Goal: Information Seeking & Learning: Find specific page/section

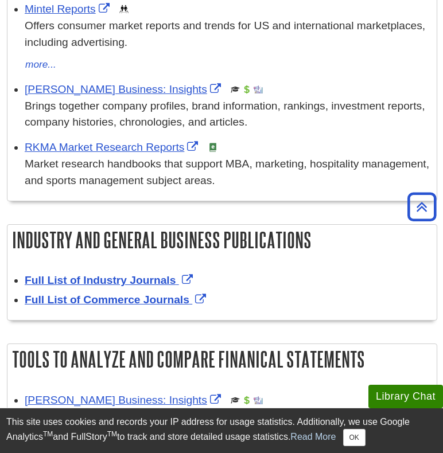
scroll to position [419, 3]
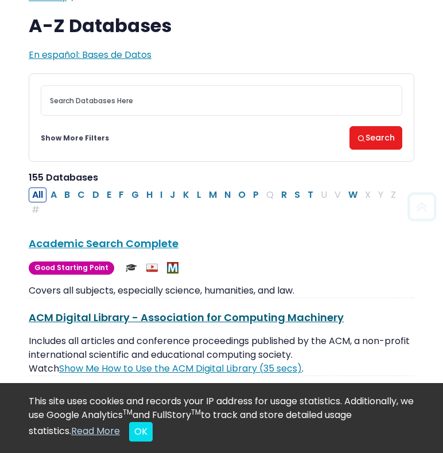
scroll to position [29, 0]
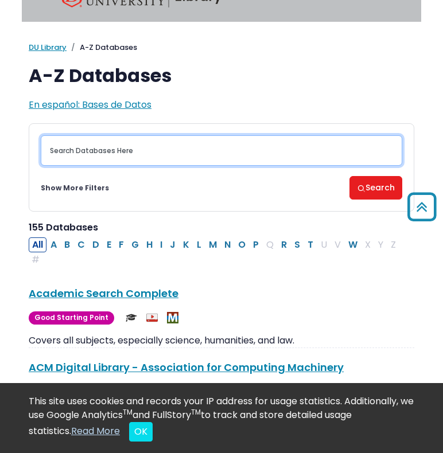
click at [89, 164] on input "Search database by title or keyword" at bounding box center [222, 150] width 362 height 30
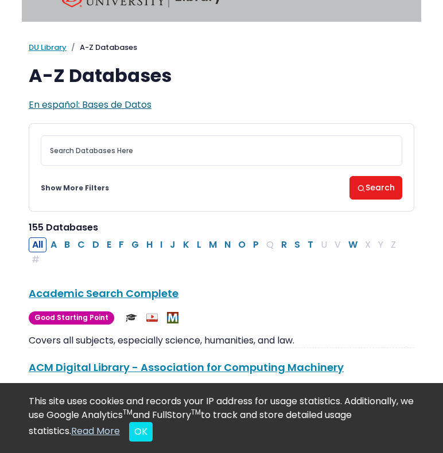
click at [97, 106] on span "En español: Bases de Datos" at bounding box center [90, 104] width 123 height 13
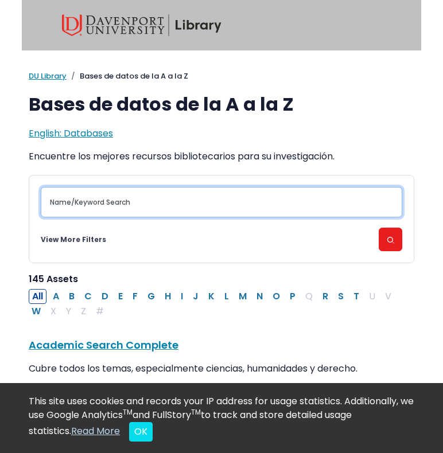
click at [86, 201] on input "Name/Keyword Search" at bounding box center [222, 202] width 362 height 30
type input "encuestas"
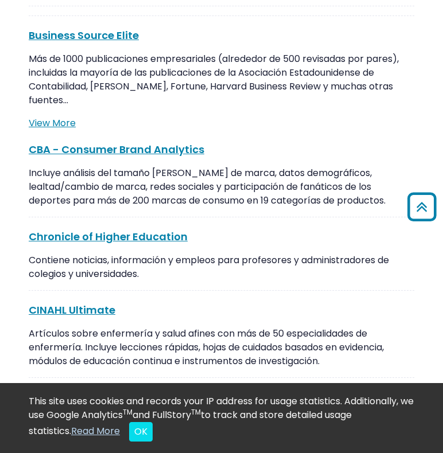
scroll to position [1124, 0]
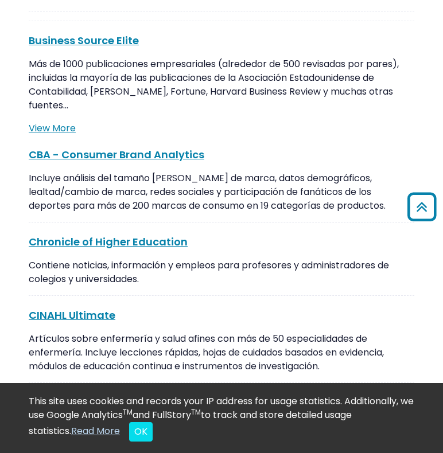
click at [46, 135] on link "View More" at bounding box center [52, 128] width 47 height 13
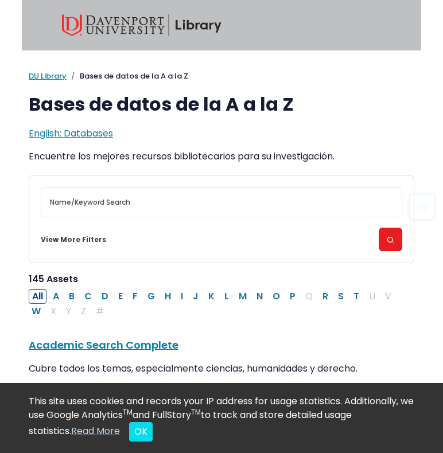
scroll to position [0, 0]
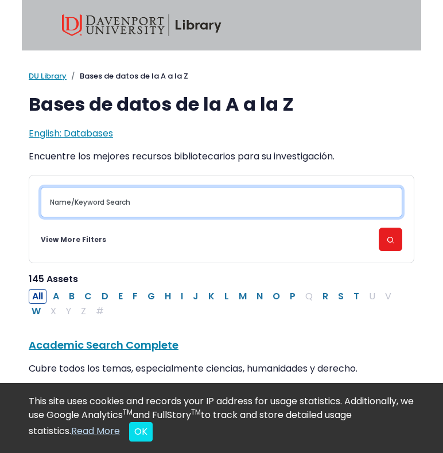
click at [111, 200] on input "Name/Keyword Search" at bounding box center [222, 202] width 362 height 30
type input "business source c"
click at [125, 199] on input "business source c" at bounding box center [222, 202] width 362 height 30
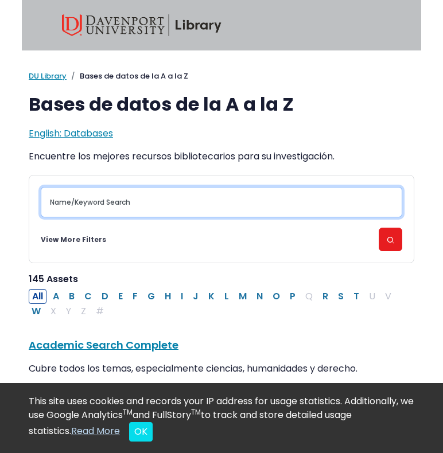
paste input "ProQues"
type input "ProQuest"
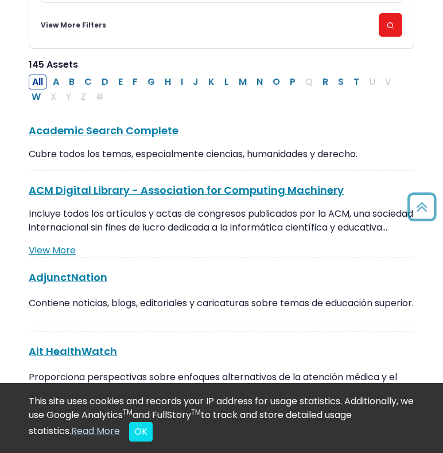
scroll to position [220, 0]
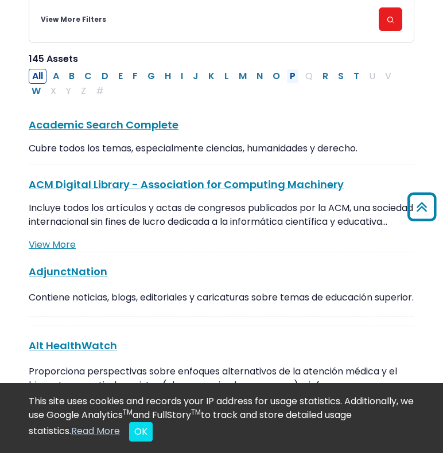
click at [297, 77] on button "P" at bounding box center [292, 76] width 13 height 15
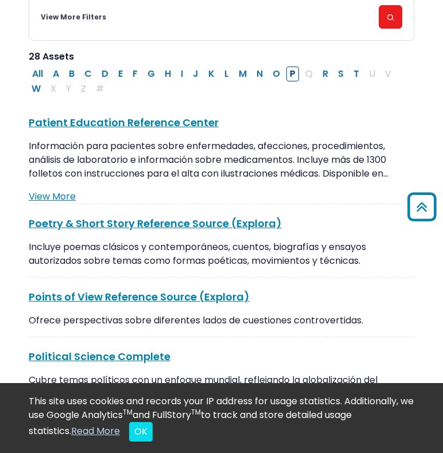
scroll to position [146, 0]
